Goal: Transaction & Acquisition: Subscribe to service/newsletter

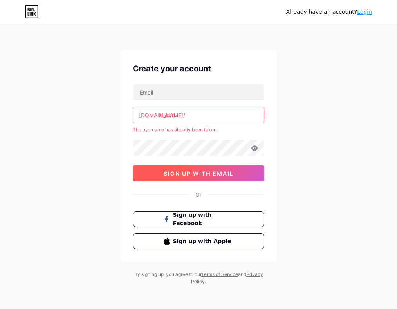
click at [181, 169] on button "sign up with email" at bounding box center [199, 173] width 132 height 16
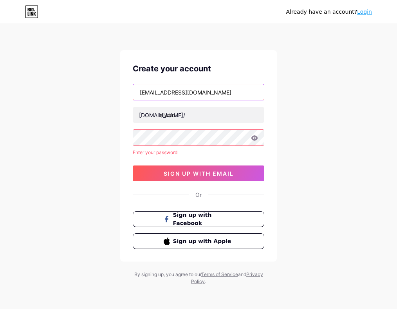
type input "outreach@diwan.events"
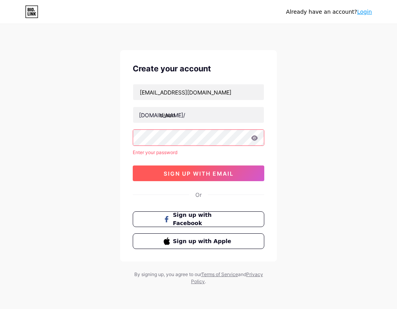
click at [186, 175] on span "sign up with email" at bounding box center [199, 173] width 70 height 7
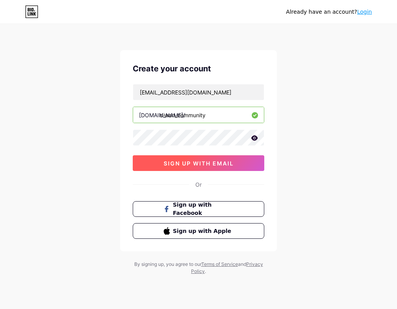
type input "diwan_community"
click at [200, 166] on span "sign up with email" at bounding box center [199, 163] width 70 height 7
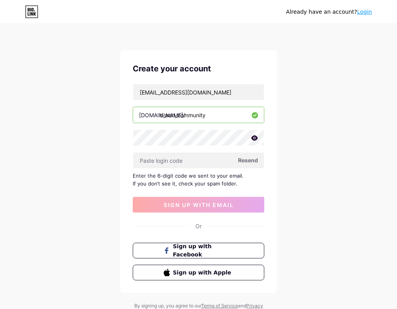
click at [254, 163] on span "Resend" at bounding box center [248, 160] width 20 height 8
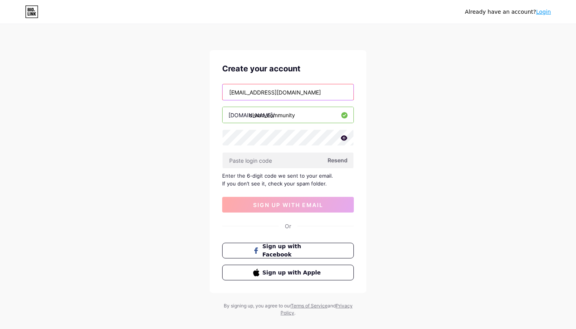
drag, startPoint x: 305, startPoint y: 98, endPoint x: 190, endPoint y: 91, distance: 115.4
click at [190, 91] on div "Already have an account? Login Create your account outreach@diwan.events bio.li…" at bounding box center [288, 170] width 576 height 341
click at [332, 161] on span "Resend" at bounding box center [338, 160] width 20 height 8
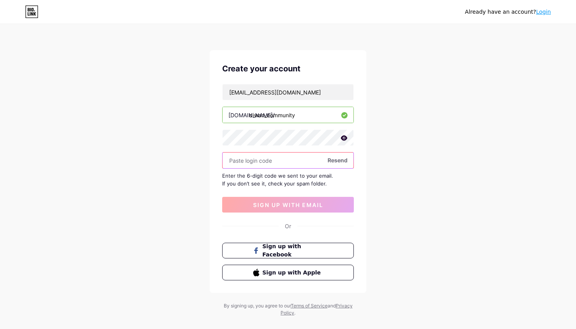
click at [268, 159] on input "text" at bounding box center [288, 160] width 131 height 16
click at [341, 160] on span "Resend" at bounding box center [338, 160] width 20 height 8
click at [335, 160] on span "Resend" at bounding box center [338, 160] width 20 height 8
